Goal: Find specific page/section

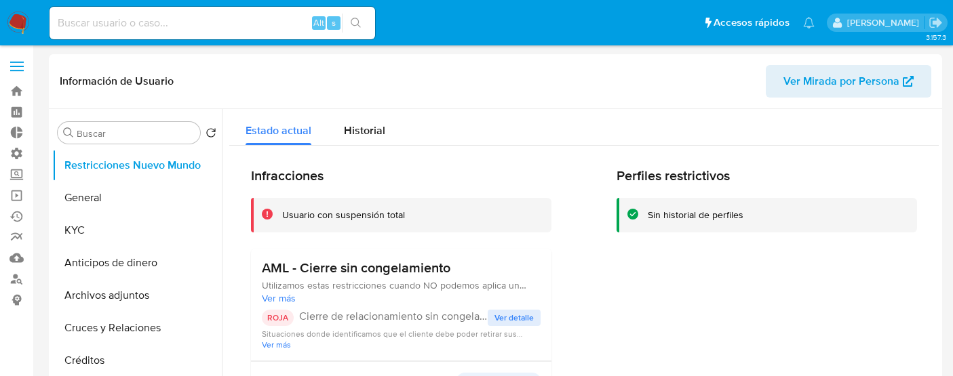
select select "10"
click at [131, 127] on div "Buscar" at bounding box center [129, 133] width 142 height 22
click at [132, 128] on input "Buscar" at bounding box center [136, 133] width 118 height 12
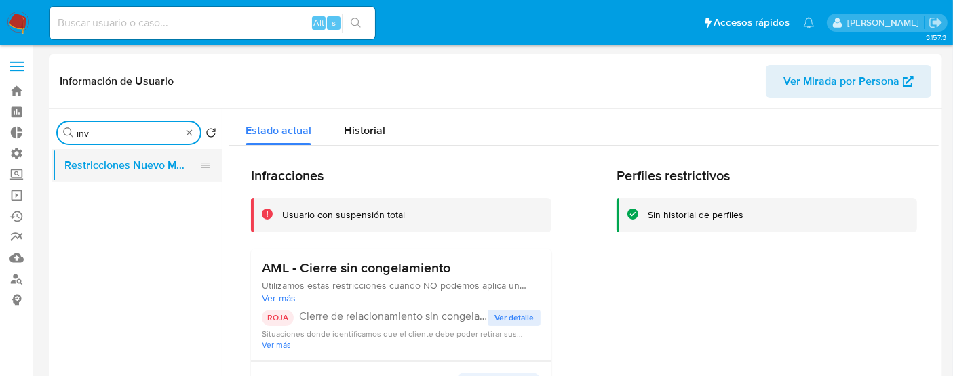
type input "inv"
click at [135, 172] on button "Restricciones Nuevo Mundo" at bounding box center [131, 165] width 159 height 33
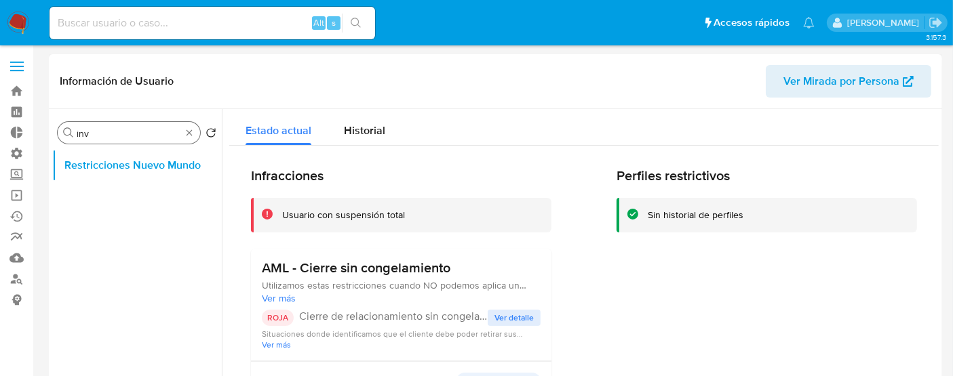
click at [105, 129] on input "inv" at bounding box center [129, 133] width 104 height 12
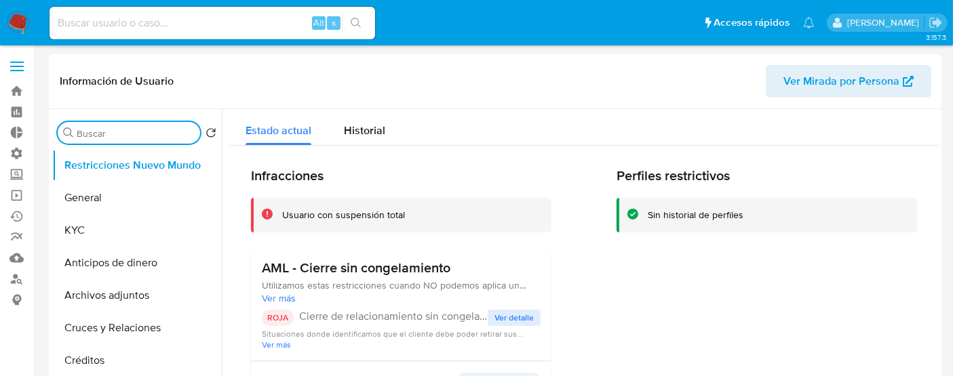
click at [124, 20] on input at bounding box center [213, 23] width 326 height 18
type input "zoebreuer"
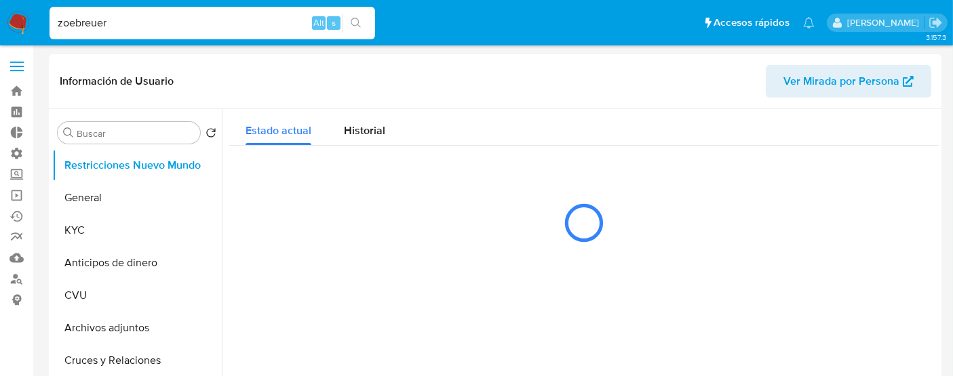
select select "10"
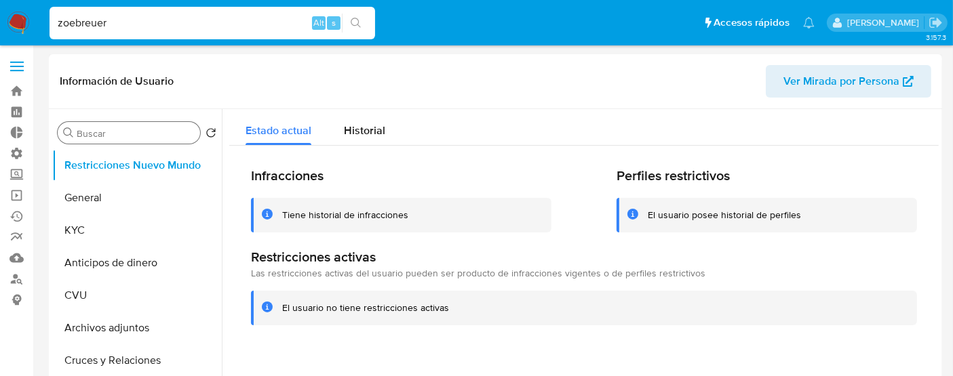
click at [116, 136] on input "Buscar" at bounding box center [136, 133] width 118 height 12
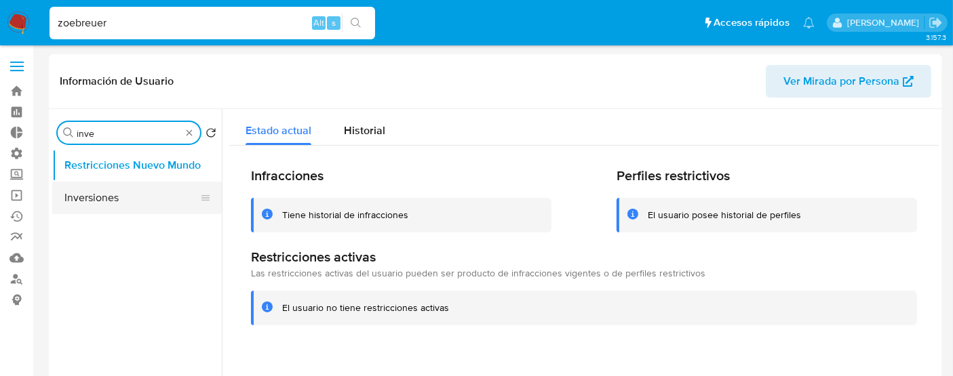
type input "inve"
click at [108, 208] on button "Inversiones" at bounding box center [131, 198] width 159 height 33
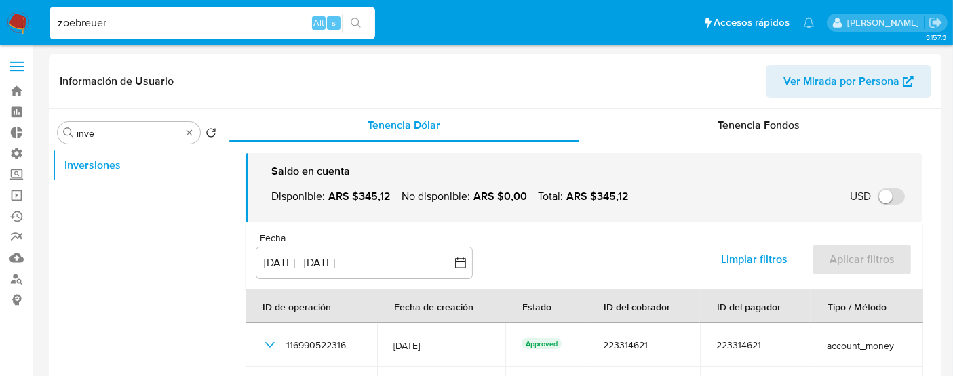
click at [17, 68] on label at bounding box center [17, 66] width 34 height 28
click at [0, 0] on input "checkbox" at bounding box center [0, 0] width 0 height 0
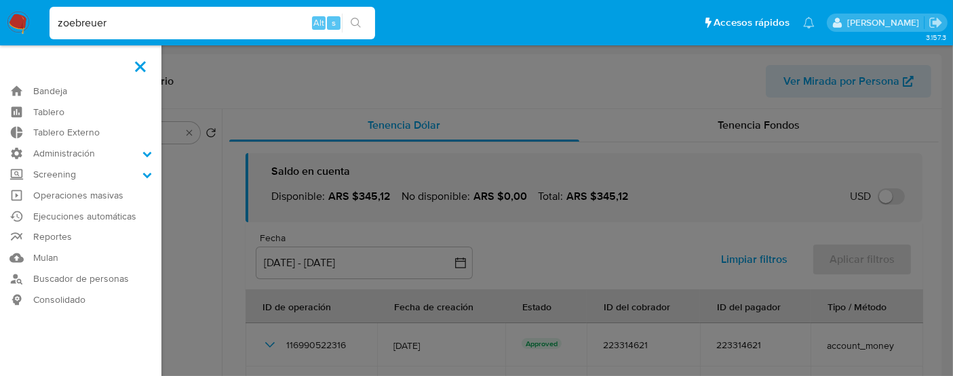
click at [143, 63] on span at bounding box center [140, 66] width 11 height 11
click at [0, 0] on input "checkbox" at bounding box center [0, 0] width 0 height 0
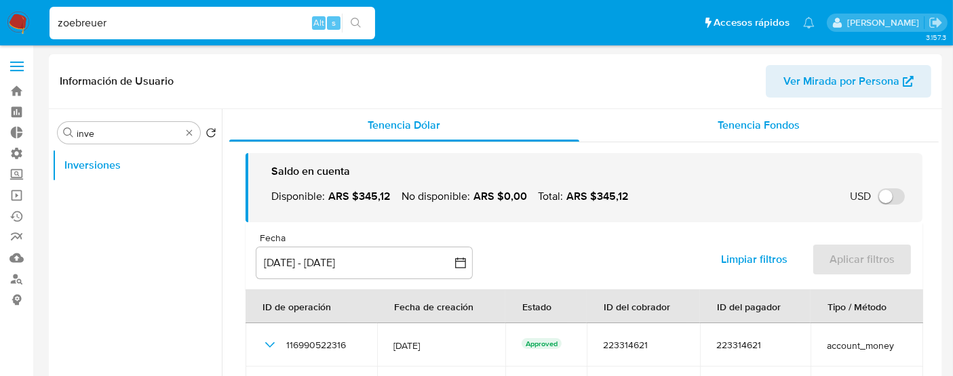
click at [731, 124] on span "Tenencia Fondos" at bounding box center [759, 125] width 82 height 16
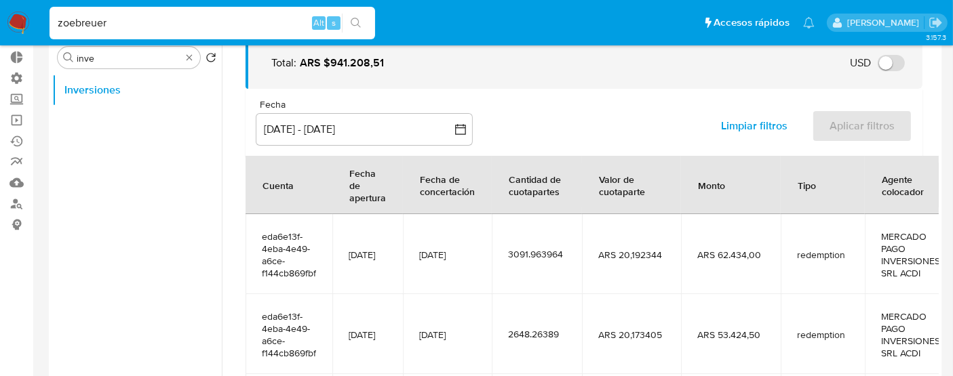
scroll to position [56, 0]
